Goal: Task Accomplishment & Management: Complete application form

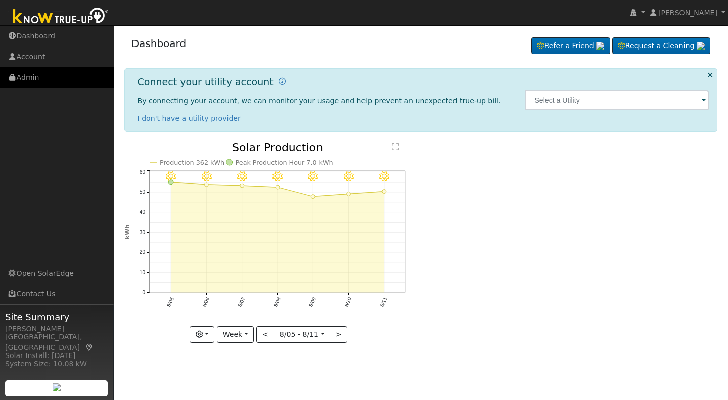
click at [29, 78] on link "Admin" at bounding box center [57, 77] width 114 height 21
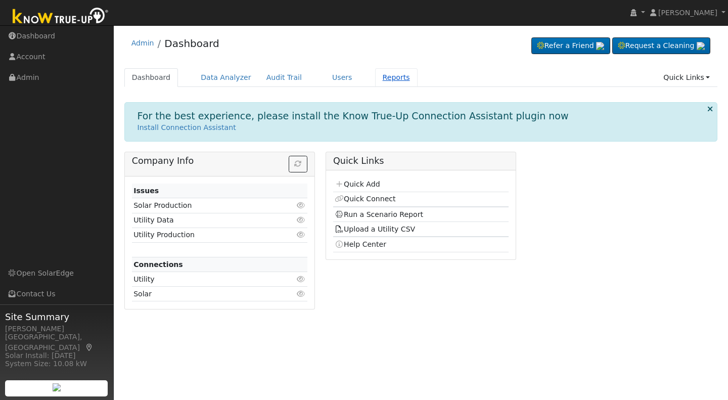
click at [375, 77] on link "Reports" at bounding box center [396, 77] width 42 height 19
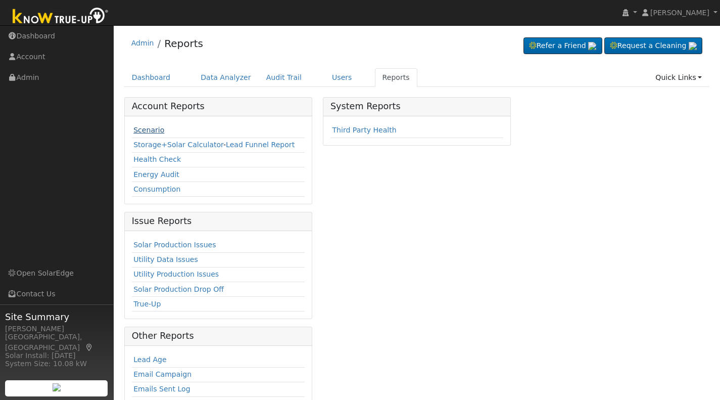
click at [147, 129] on link "Scenario" at bounding box center [148, 130] width 31 height 8
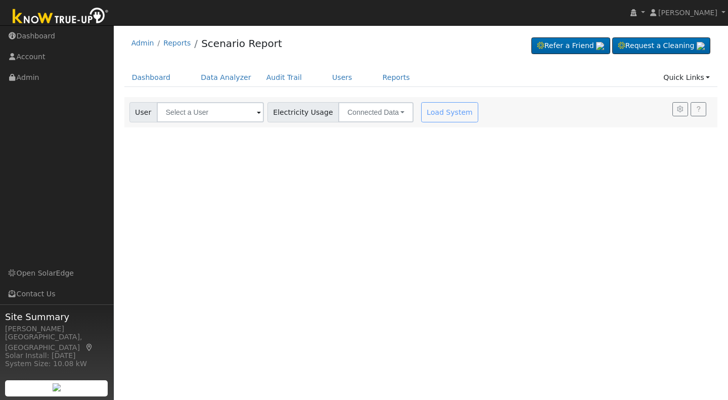
click at [257, 116] on span at bounding box center [259, 113] width 4 height 12
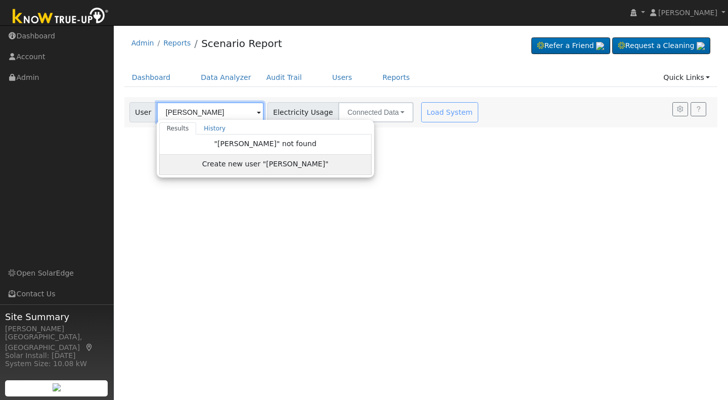
type input "[PERSON_NAME]"
click at [249, 164] on span "Create new user "Cody Van Dyke"" at bounding box center [265, 165] width 126 height 12
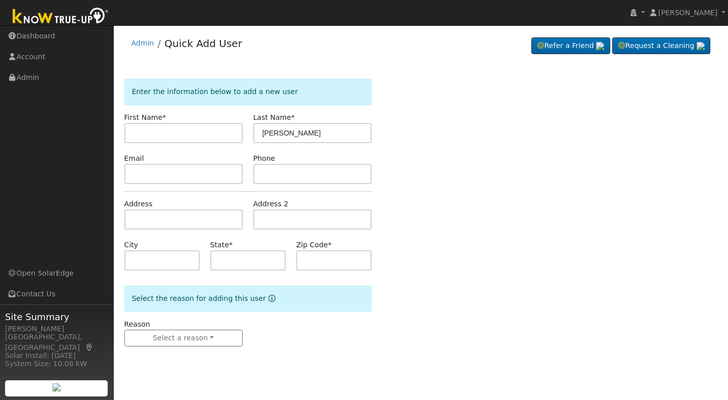
click at [141, 134] on input "text" at bounding box center [183, 133] width 118 height 20
type input "Cody"
click at [276, 132] on input "[PERSON_NAME]" at bounding box center [312, 133] width 118 height 20
drag, startPoint x: 276, startPoint y: 132, endPoint x: 246, endPoint y: 128, distance: 31.1
click at [246, 128] on div "First Name * Cody Last Name * Cody Van Dyke" at bounding box center [248, 127] width 258 height 31
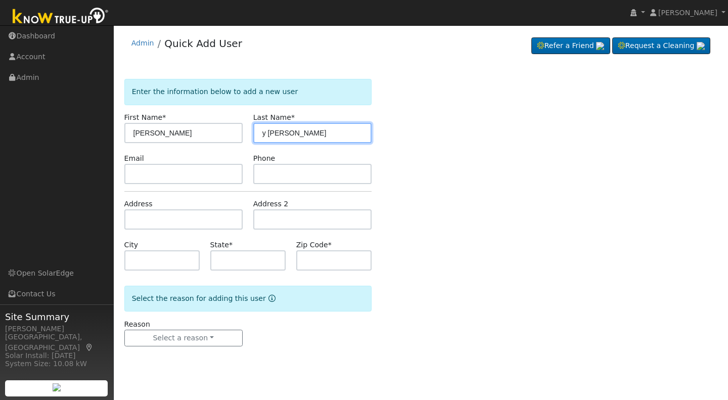
drag, startPoint x: 265, startPoint y: 133, endPoint x: 248, endPoint y: 138, distance: 17.8
click at [248, 138] on div "Last Name * y Van Dyke" at bounding box center [312, 127] width 129 height 31
type input "Van Dyke"
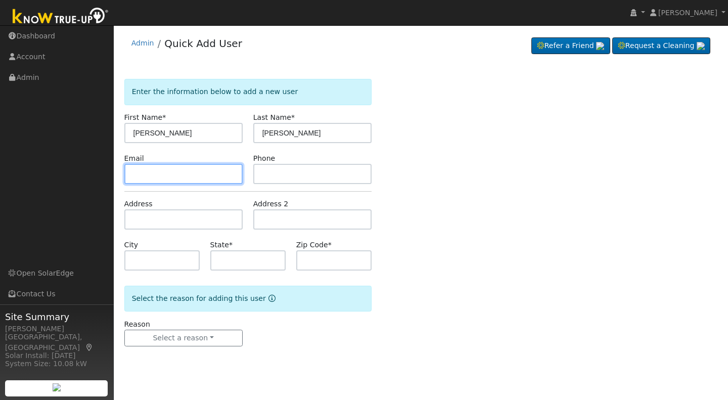
click at [132, 177] on input "text" at bounding box center [183, 174] width 118 height 20
type input "codyvandyke@gmail.com"
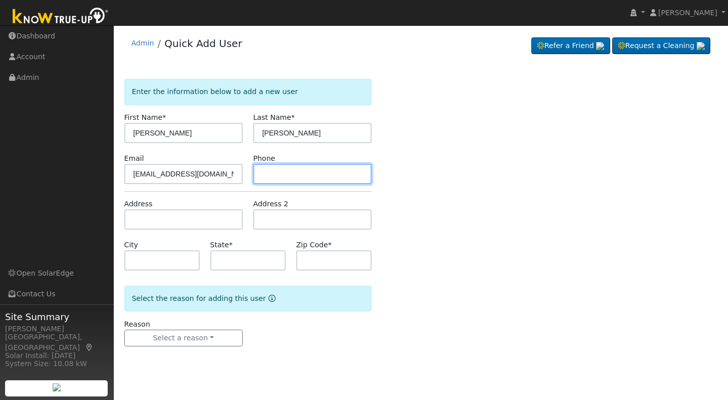
click at [260, 168] on input "text" at bounding box center [312, 174] width 118 height 20
type input "559-908-2466"
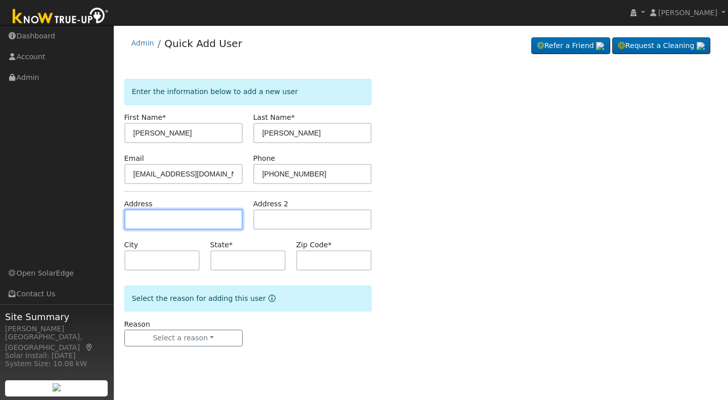
click at [134, 222] on input "text" at bounding box center [183, 219] width 118 height 20
type input "[STREET_ADDRESS][PERSON_NAME]"
type input "Fresno"
type input "CA"
type input "93723"
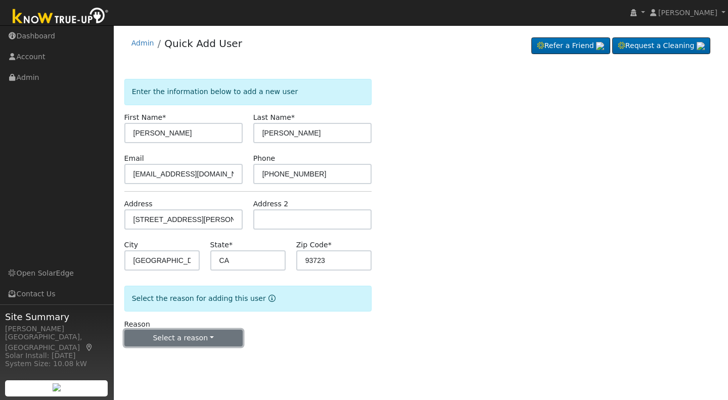
click at [193, 341] on button "Select a reason" at bounding box center [183, 337] width 118 height 17
click at [154, 360] on link "New lead" at bounding box center [181, 359] width 112 height 14
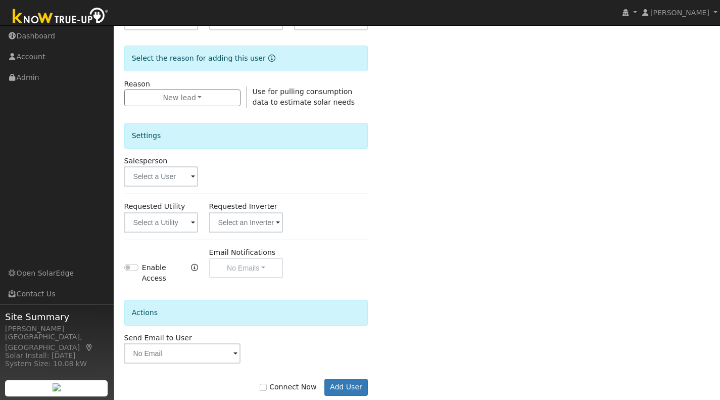
scroll to position [245, 0]
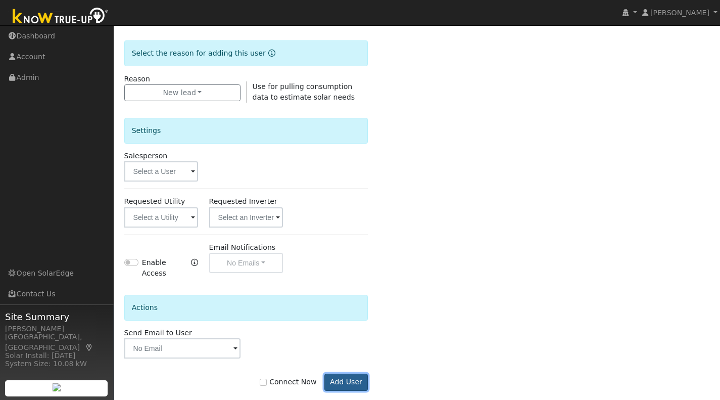
click at [345, 373] on button "Add User" at bounding box center [346, 381] width 44 height 17
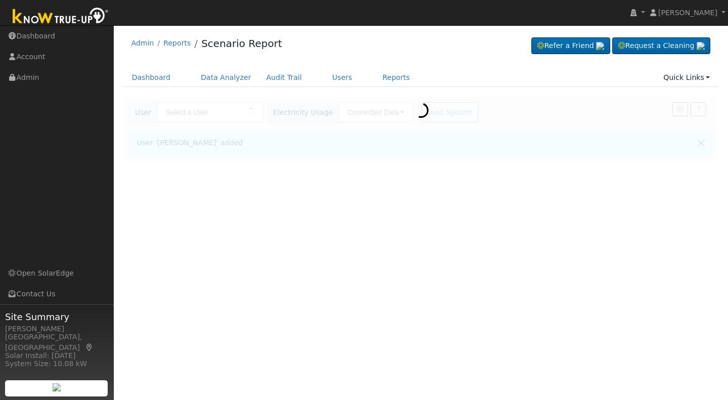
type input "[PERSON_NAME]"
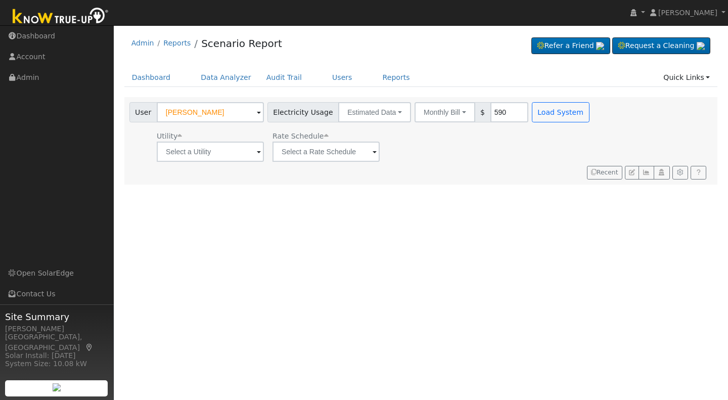
type input "590"
click at [258, 154] on span at bounding box center [259, 153] width 4 height 12
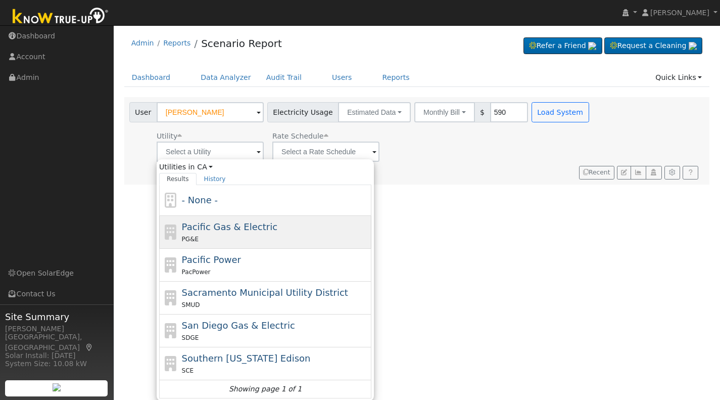
click at [208, 238] on div "PG&E" at bounding box center [275, 238] width 187 height 11
type input "Pacific Gas & Electric"
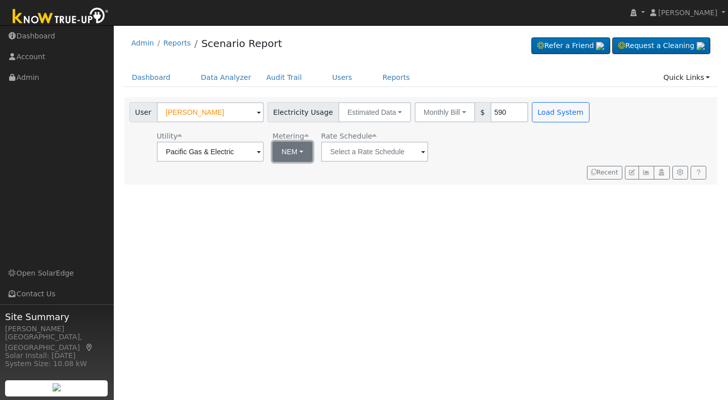
click at [299, 152] on button "NEM" at bounding box center [292, 152] width 40 height 20
click at [285, 189] on link "NBT" at bounding box center [306, 188] width 70 height 14
type input "E-ELEC"
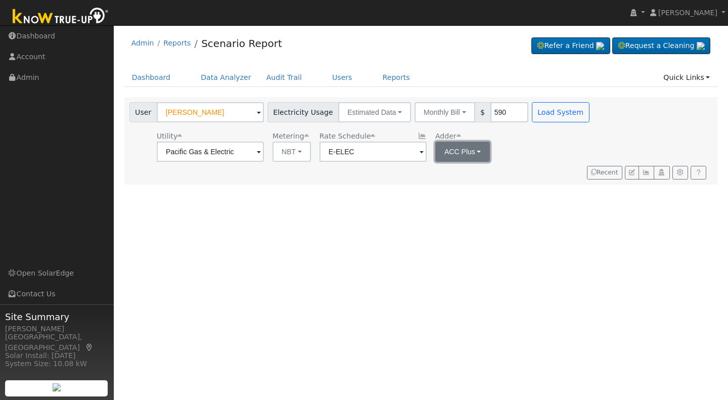
click at [477, 150] on button "ACC Plus" at bounding box center [462, 152] width 55 height 20
click at [449, 206] on link "SB-535" at bounding box center [467, 203] width 70 height 14
click at [552, 114] on button "Load System" at bounding box center [561, 112] width 58 height 20
